Goal: Task Accomplishment & Management: Use online tool/utility

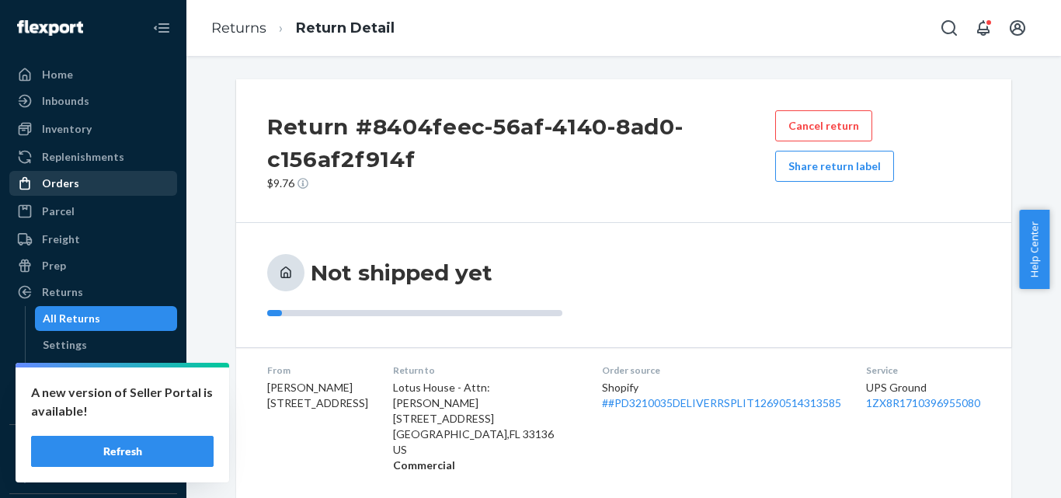
click at [93, 183] on div "Orders" at bounding box center [93, 184] width 165 height 22
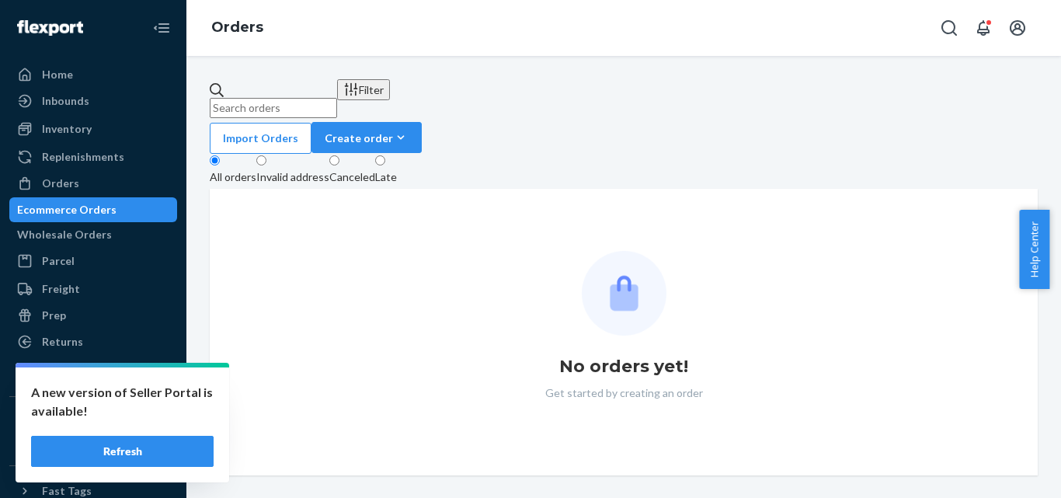
click at [337, 98] on input "text" at bounding box center [273, 108] width 127 height 20
paste input "US25339931"
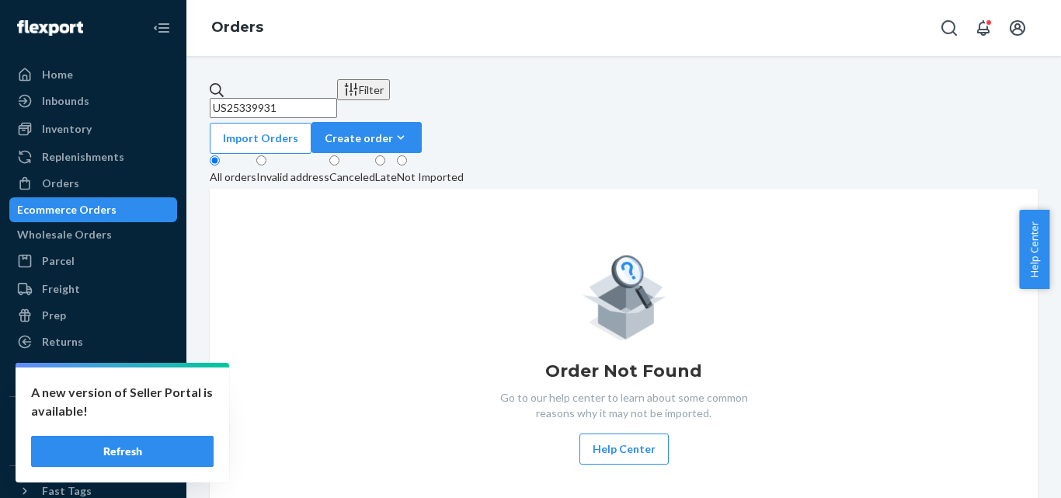
type input "US25339931"
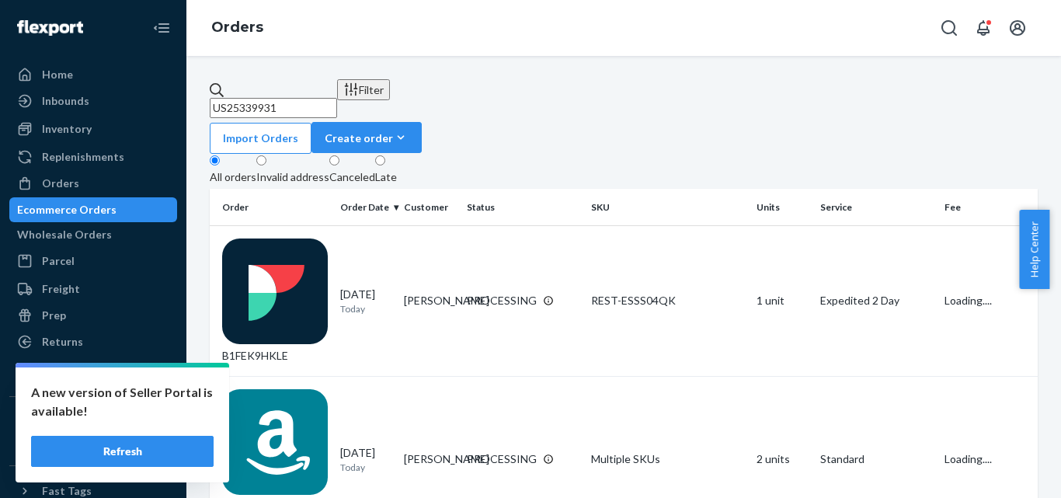
click at [337, 98] on input "US25339931" at bounding box center [273, 108] width 127 height 20
click at [85, 167] on div "Replenishments" at bounding box center [93, 157] width 165 height 22
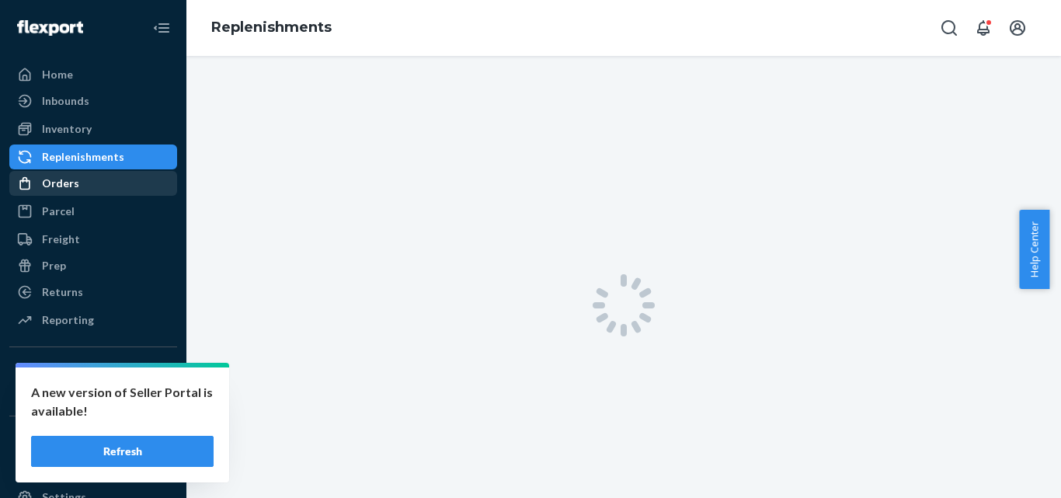
click at [87, 178] on div "Orders" at bounding box center [93, 184] width 165 height 22
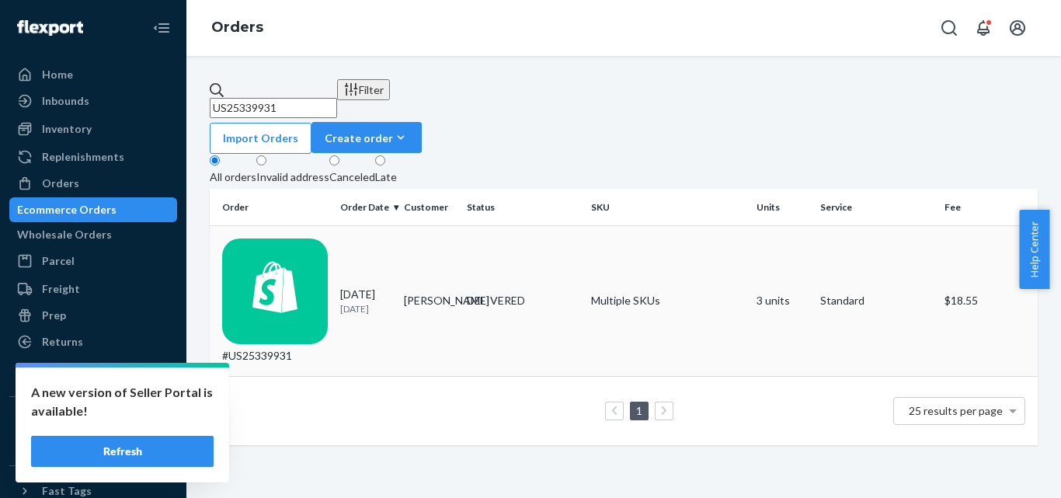
click at [301, 253] on td "#US25339931" at bounding box center [272, 301] width 124 height 151
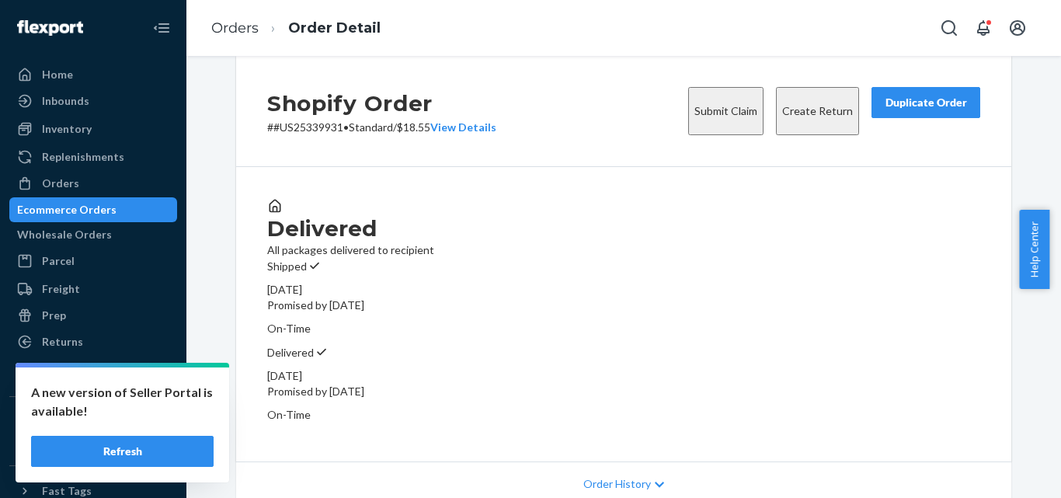
click at [496, 258] on div "Delivered All packages delivered to recipient" at bounding box center [623, 228] width 713 height 60
click at [811, 119] on button "Create Return" at bounding box center [817, 111] width 83 height 48
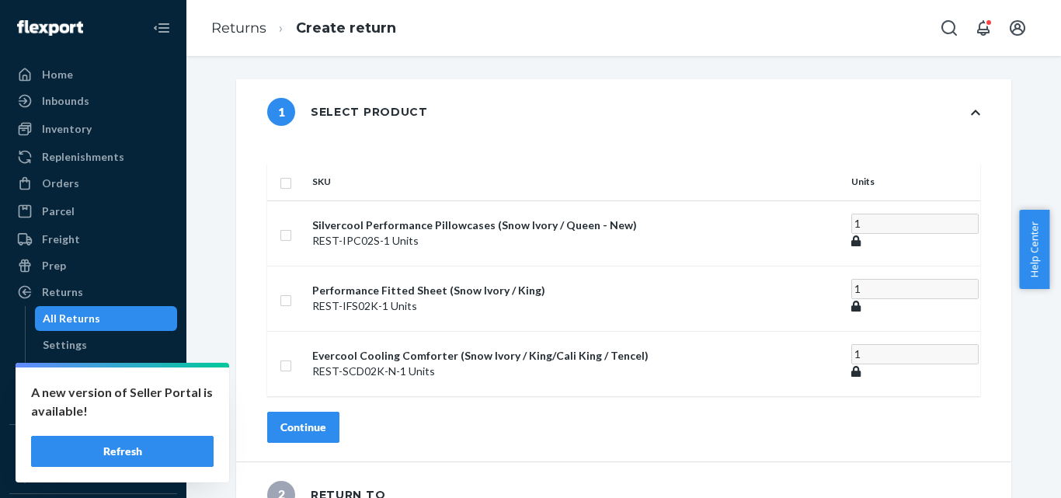
click at [477, 90] on div "1 Select product" at bounding box center [624, 111] width 776 height 65
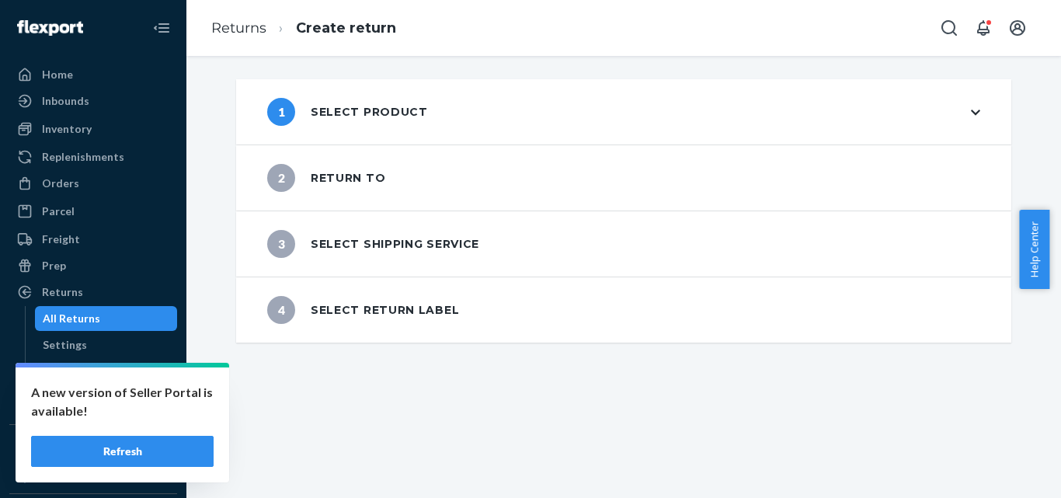
click at [430, 106] on div "1 Select product" at bounding box center [624, 111] width 776 height 65
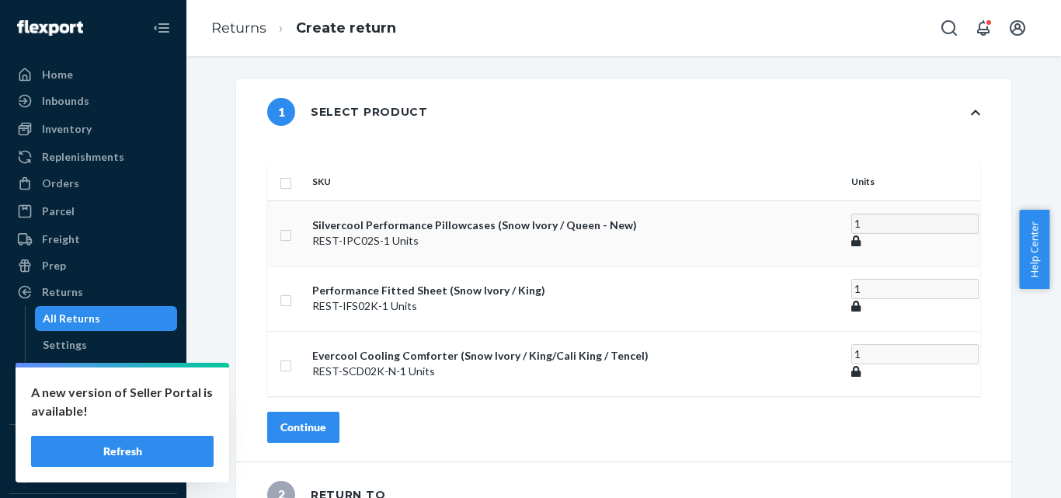
click at [292, 225] on input "checkbox" at bounding box center [286, 233] width 12 height 16
checkbox input "true"
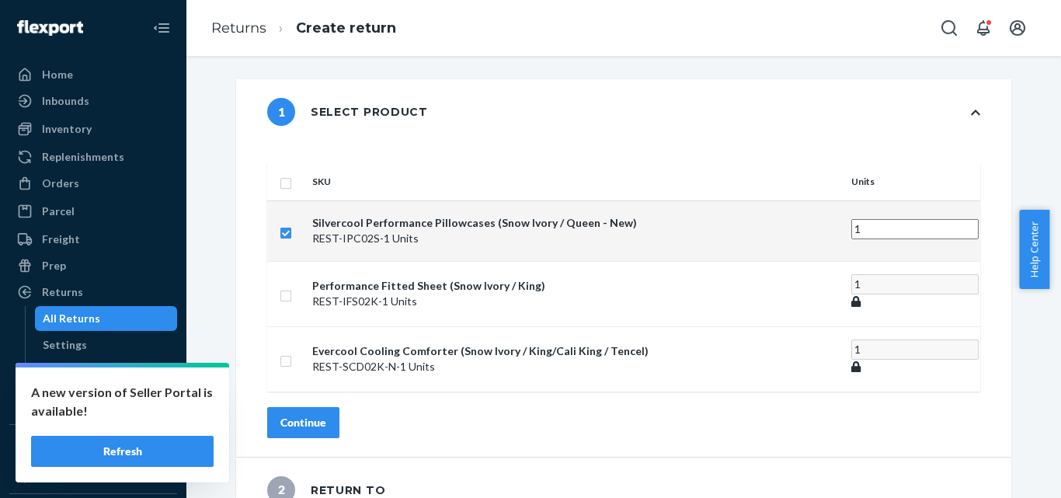
click at [326, 415] on div "Continue" at bounding box center [304, 423] width 46 height 16
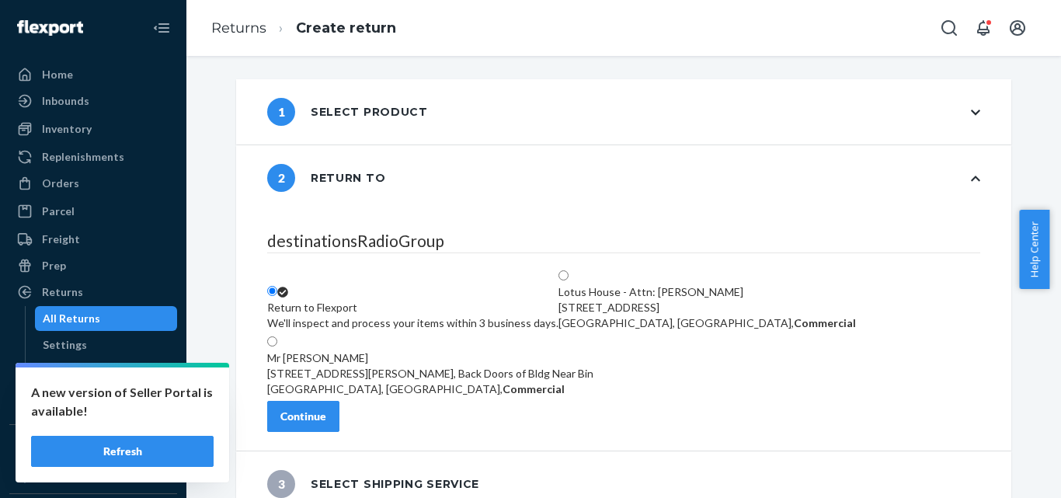
click at [340, 424] on button "Continue" at bounding box center [303, 416] width 72 height 31
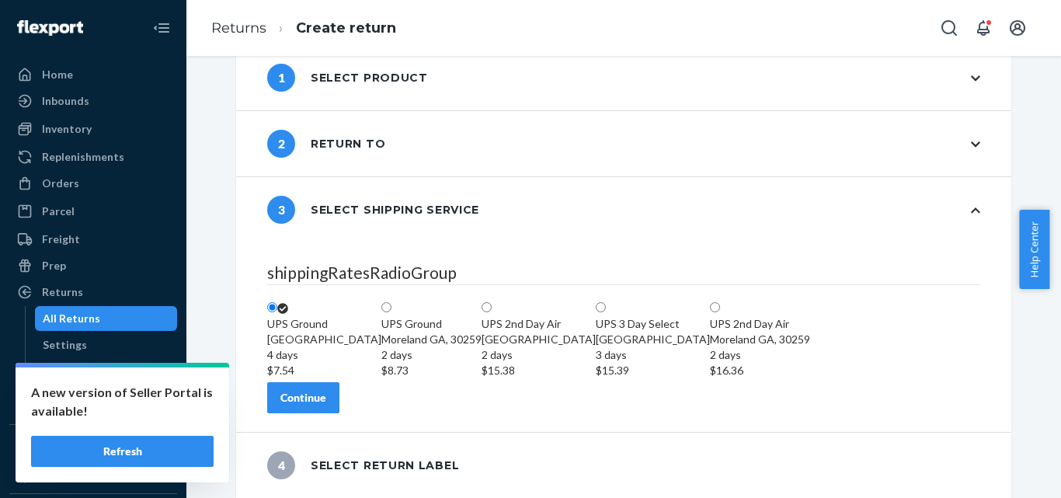
scroll to position [124, 0]
click at [326, 394] on div "Continue" at bounding box center [304, 398] width 46 height 16
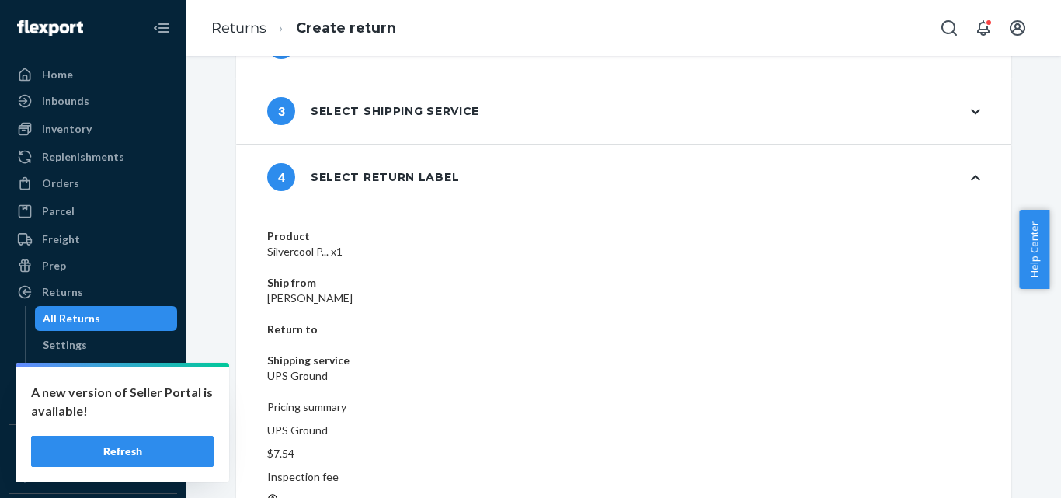
scroll to position [136, 0]
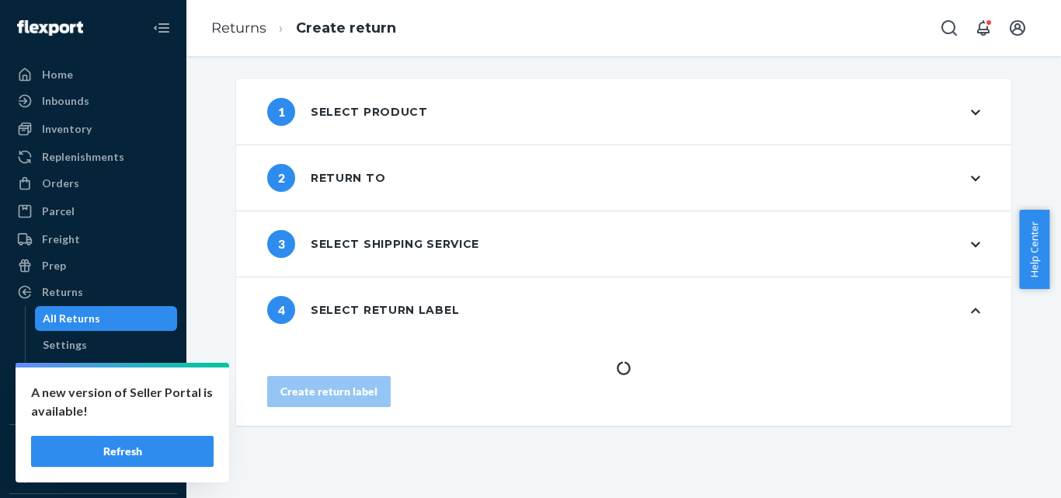
scroll to position [0, 0]
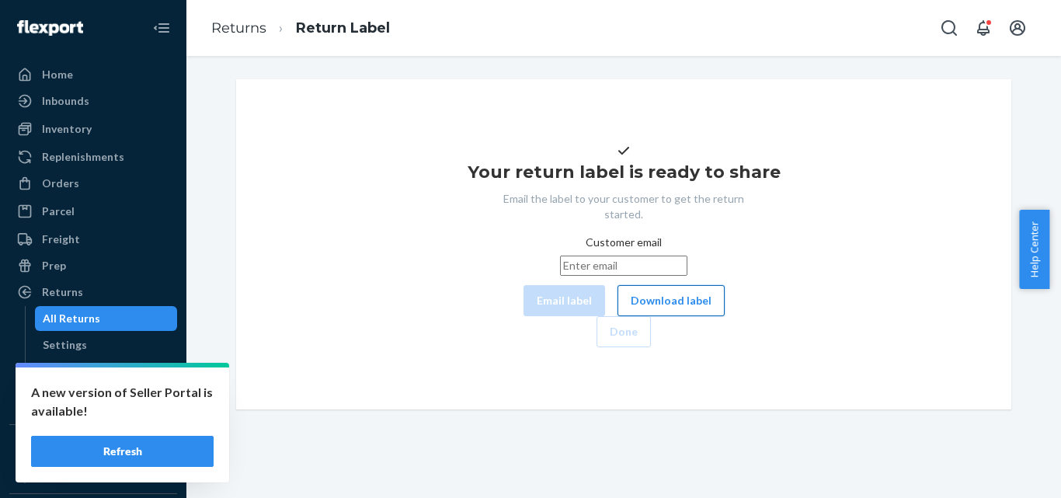
click at [618, 316] on button "Download label" at bounding box center [671, 300] width 107 height 31
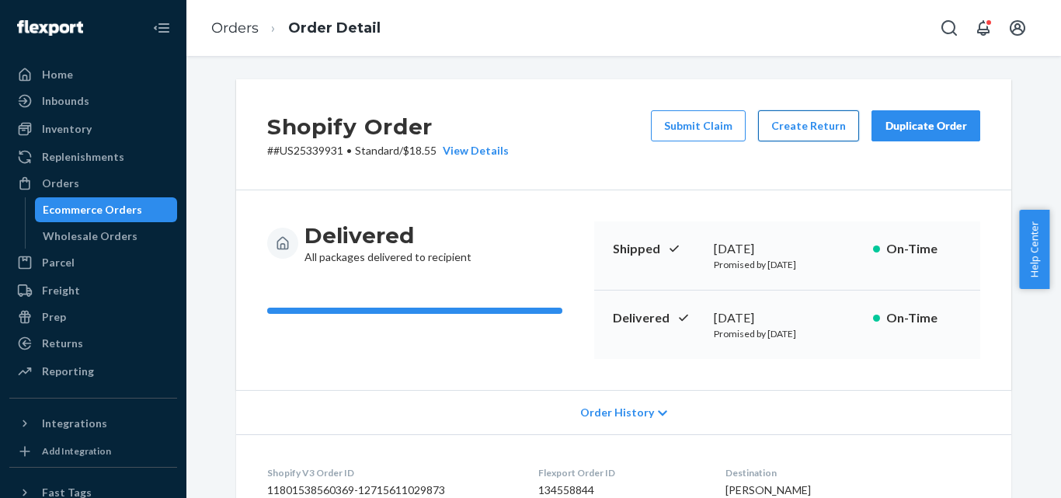
click at [829, 124] on button "Create Return" at bounding box center [808, 125] width 101 height 31
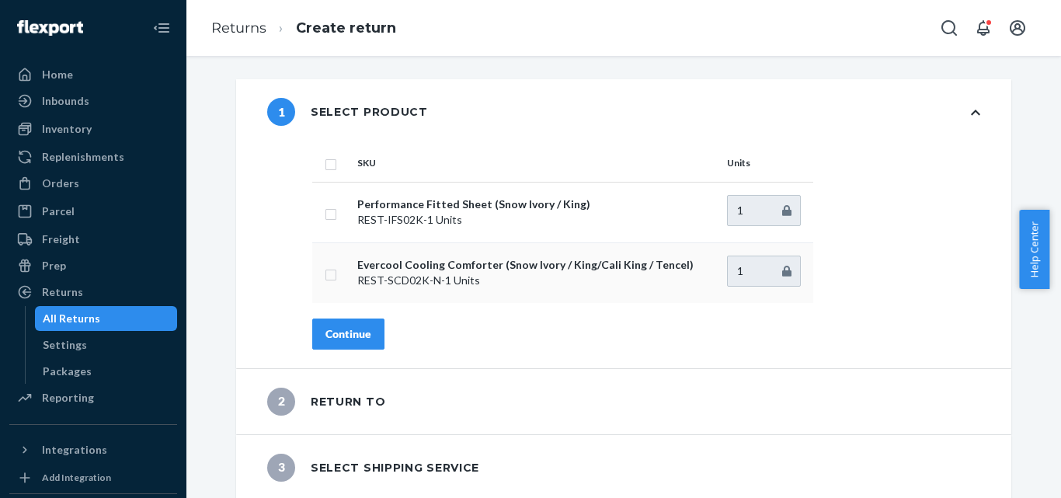
click at [563, 242] on td "Evercool Cooling Comforter (Snow Ivory / King/Cali King / Tencel) REST-SCD02K-N…" at bounding box center [536, 272] width 370 height 61
click at [329, 221] on td at bounding box center [331, 212] width 39 height 61
click at [325, 214] on input "checkbox" at bounding box center [331, 212] width 12 height 16
checkbox input "true"
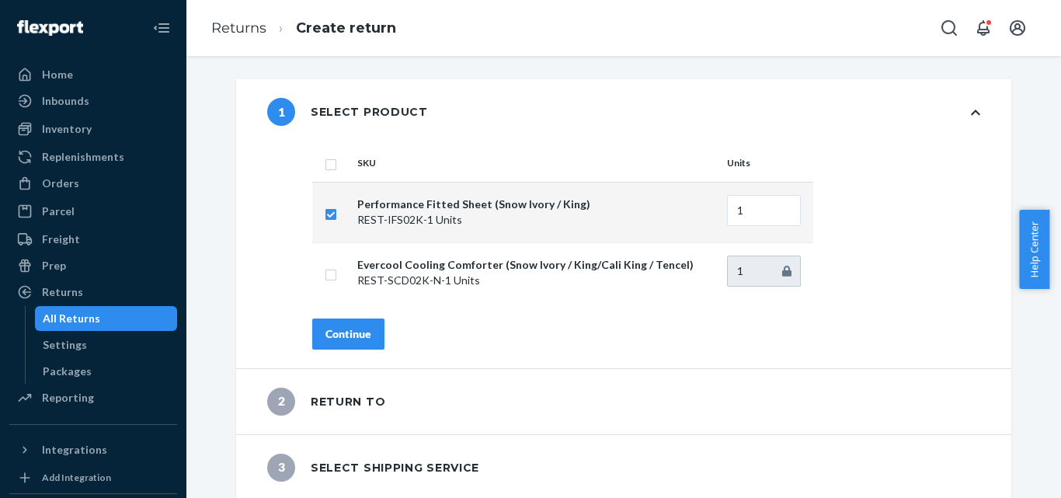
click at [348, 336] on div "Continue" at bounding box center [349, 334] width 46 height 16
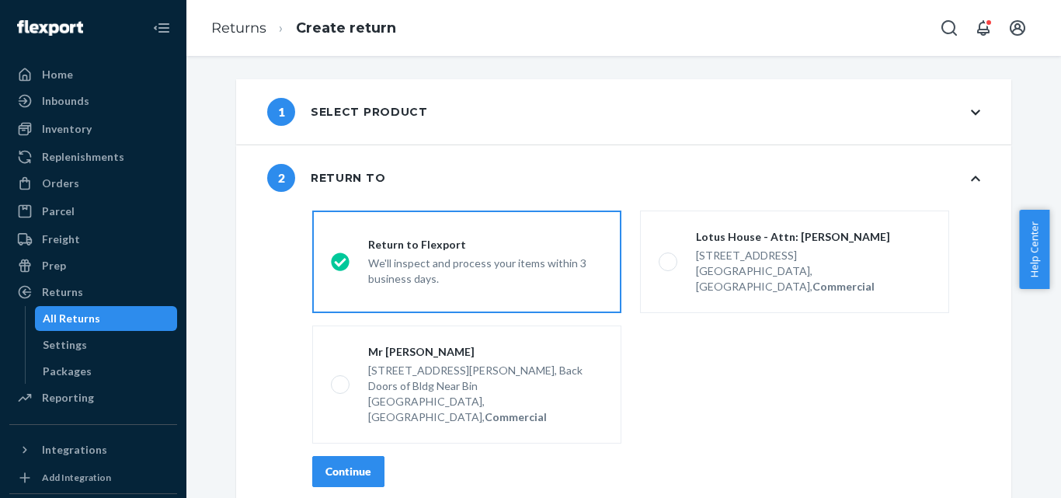
click at [359, 464] on div "Continue" at bounding box center [349, 472] width 46 height 16
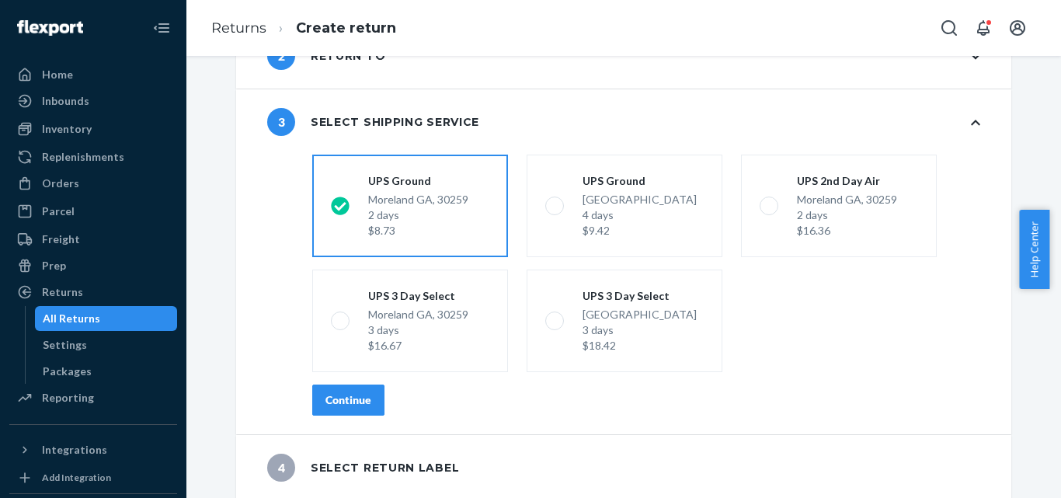
scroll to position [124, 0]
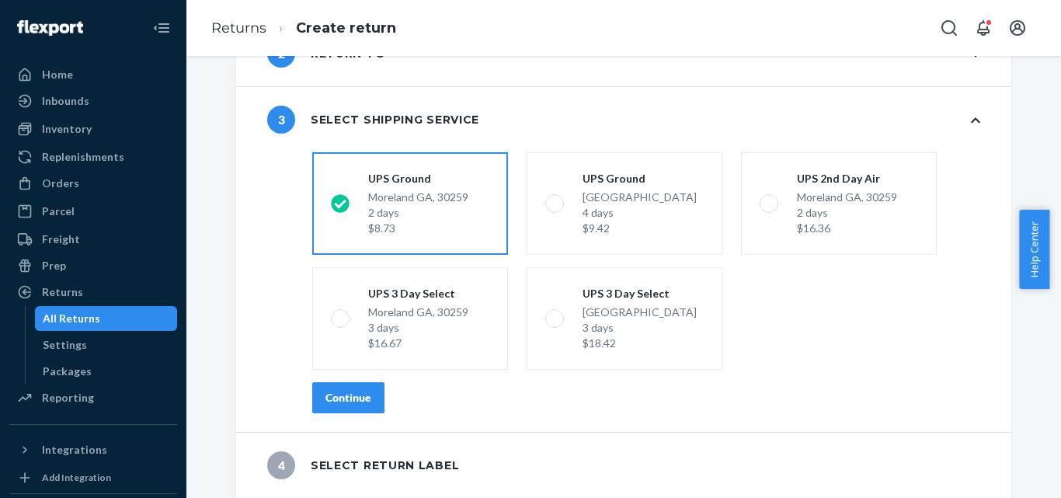
click at [370, 400] on button "Continue" at bounding box center [348, 397] width 72 height 31
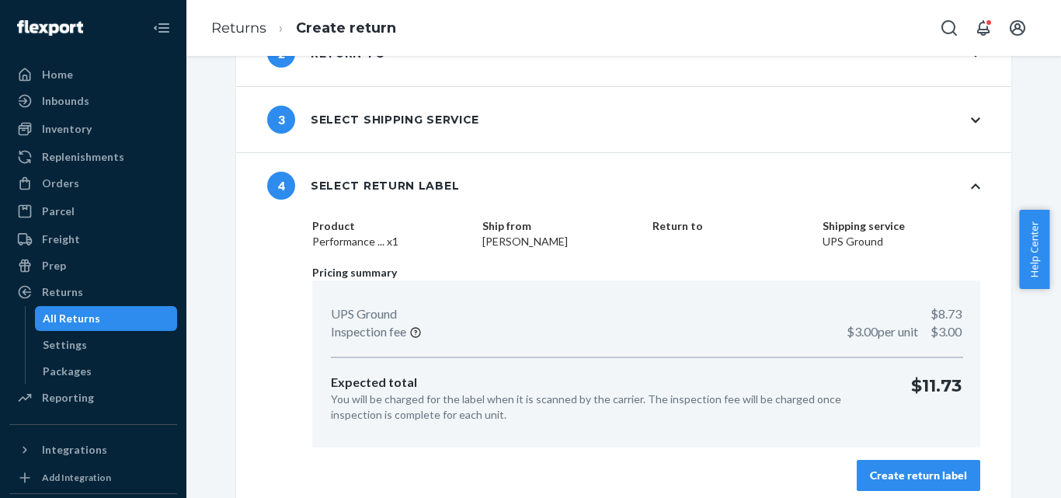
click at [864, 477] on button "Create return label" at bounding box center [919, 475] width 124 height 31
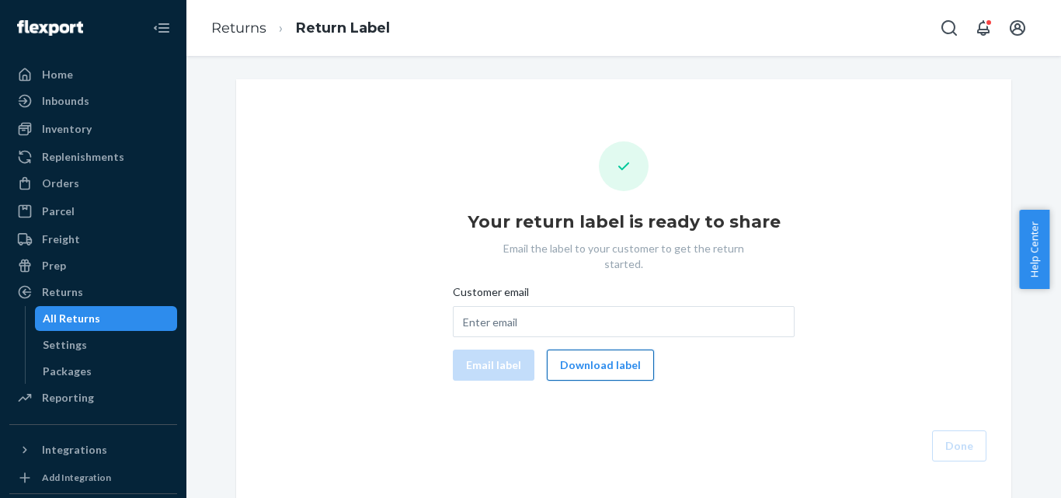
click at [622, 350] on button "Download label" at bounding box center [600, 365] width 107 height 31
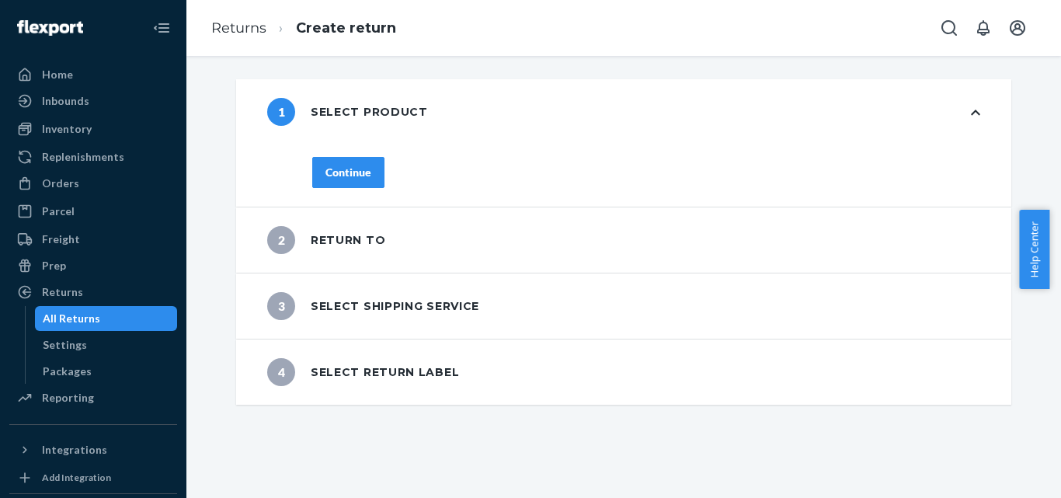
click at [243, 97] on div "1 Select product" at bounding box center [624, 111] width 776 height 65
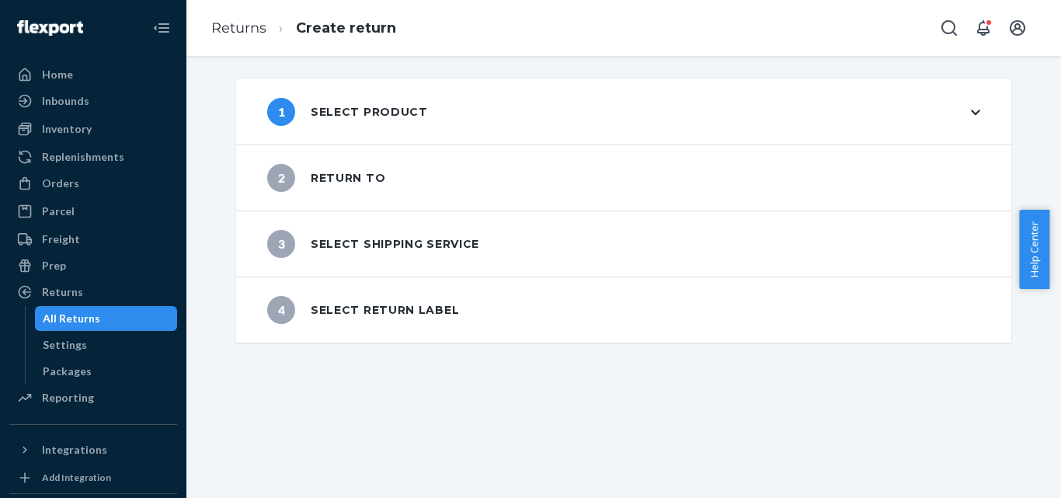
click at [372, 120] on div "1 Select product" at bounding box center [347, 112] width 161 height 28
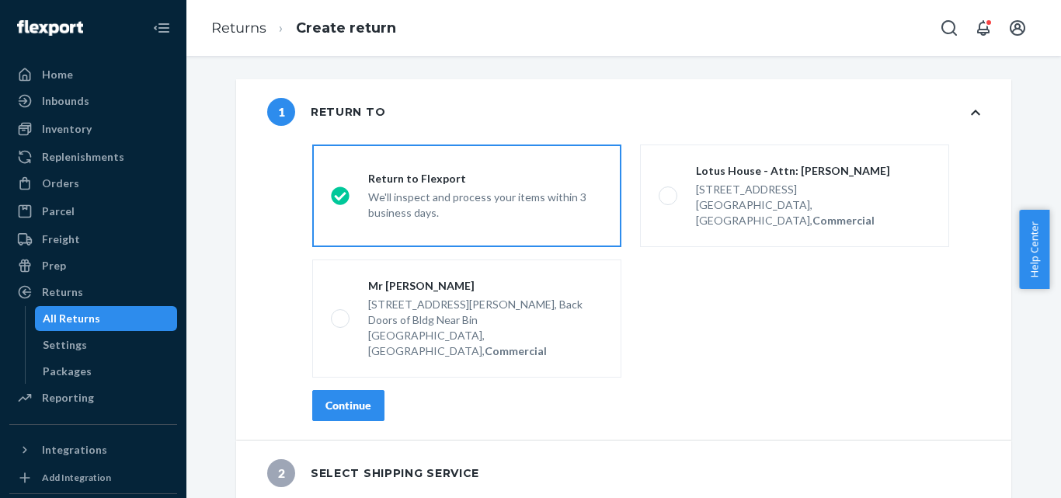
click at [326, 398] on div "Continue" at bounding box center [349, 406] width 46 height 16
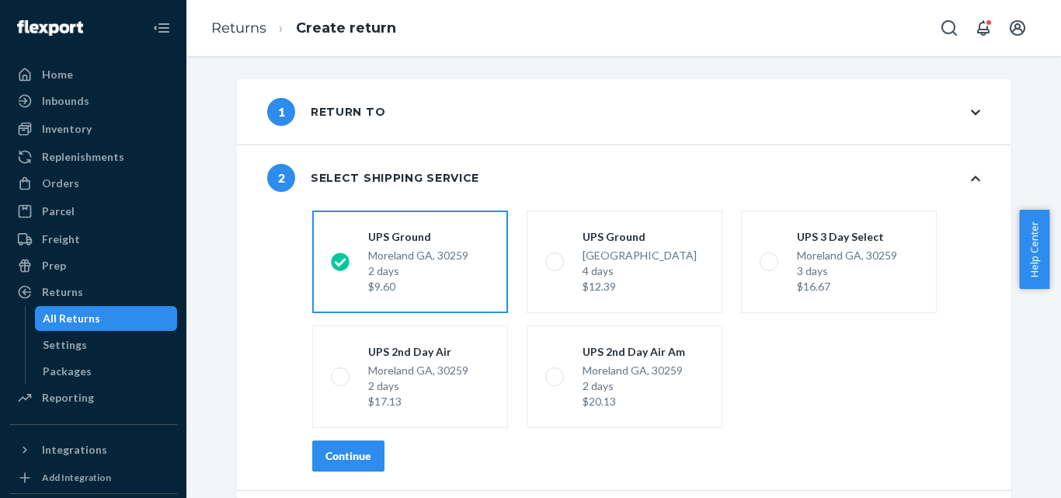
click at [347, 463] on div "Continue" at bounding box center [349, 456] width 46 height 16
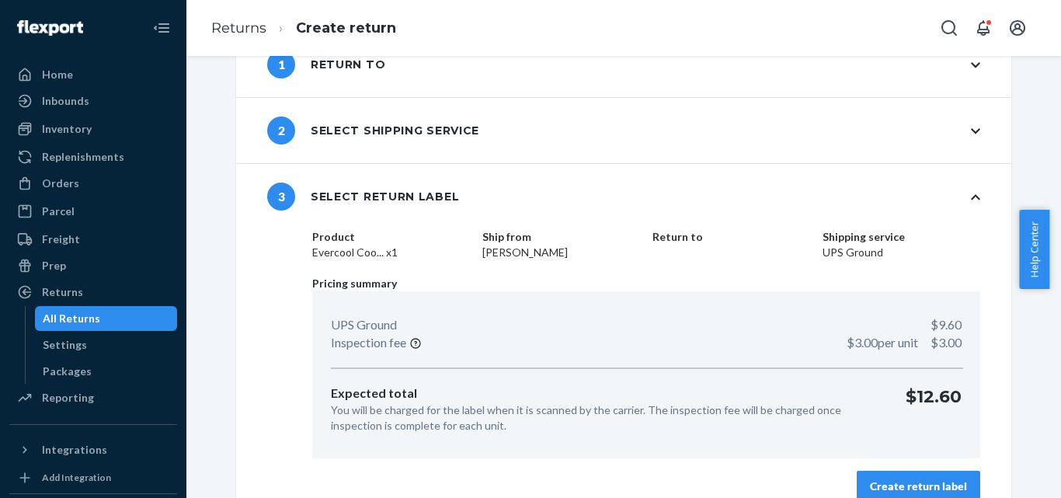
scroll to position [70, 0]
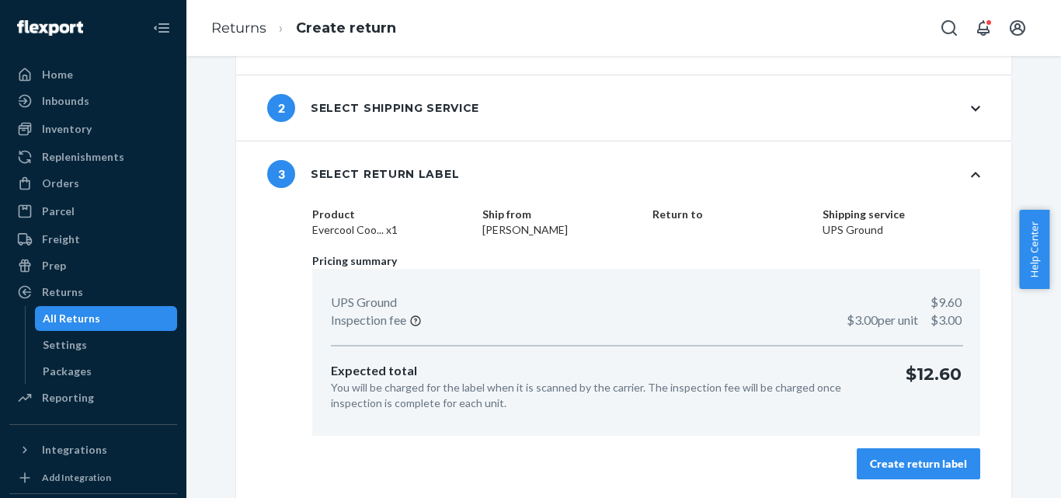
click at [910, 458] on div "Create return label" at bounding box center [918, 464] width 97 height 16
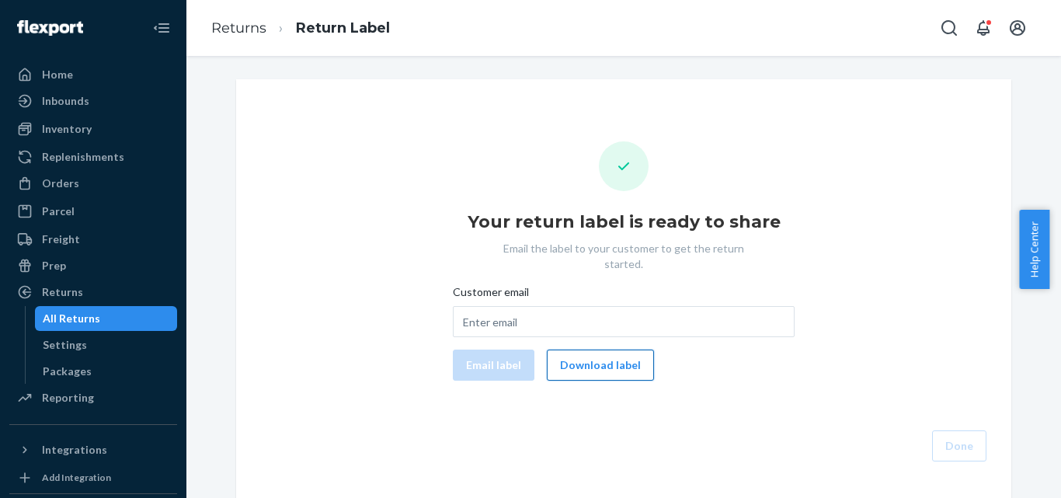
click at [584, 358] on button "Download label" at bounding box center [600, 365] width 107 height 31
